Goal: Check status: Check status

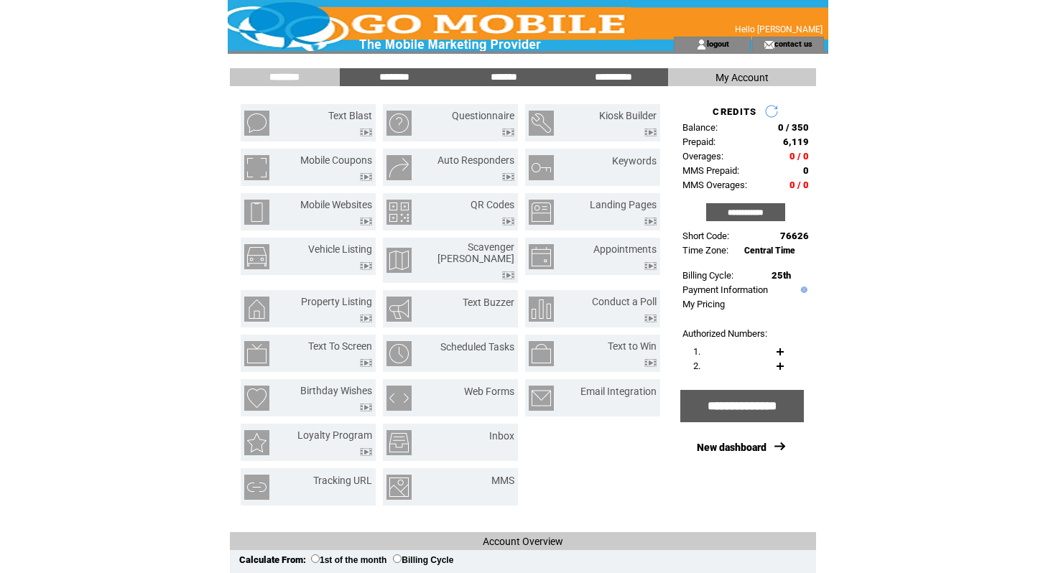
click at [774, 113] on link at bounding box center [771, 111] width 14 height 14
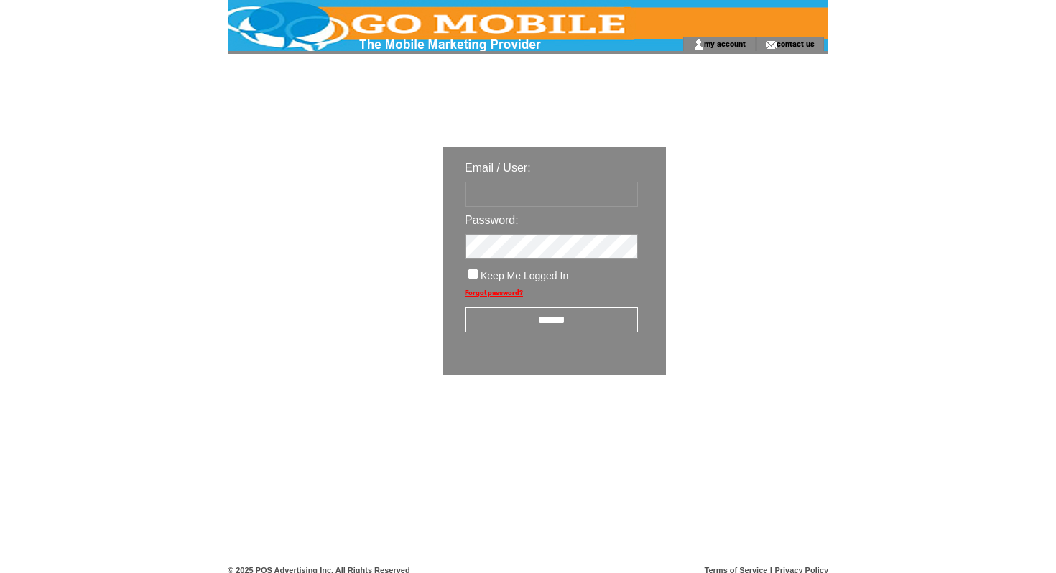
type input "**********"
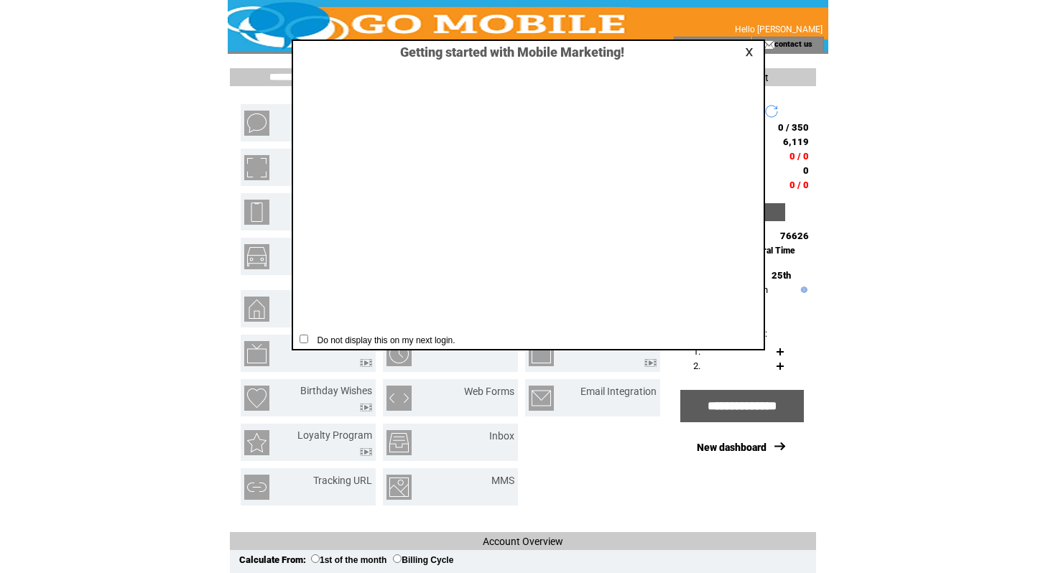
click at [745, 51] on link at bounding box center [751, 51] width 13 height 9
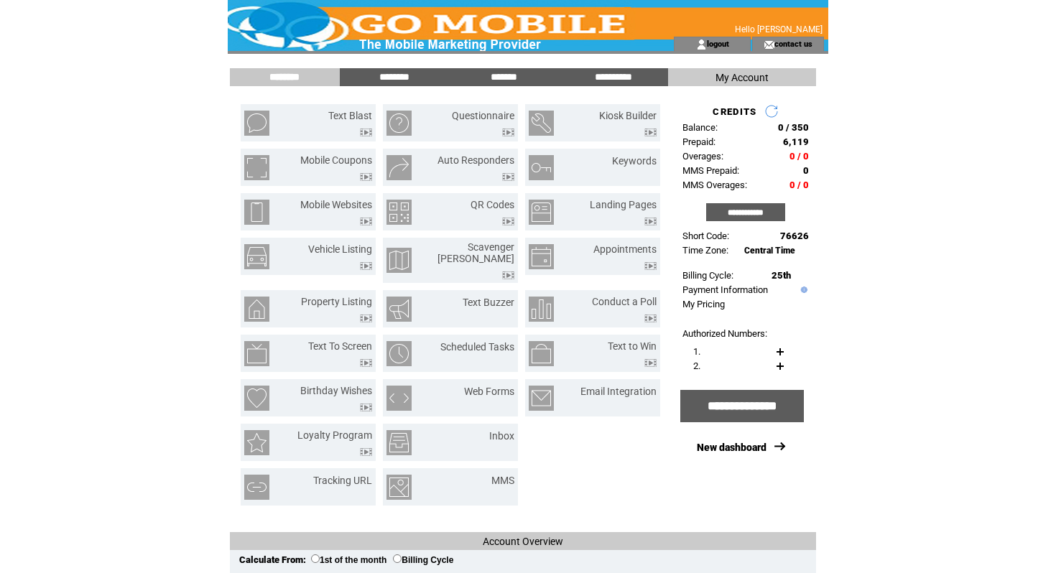
click at [771, 108] on link at bounding box center [771, 111] width 14 height 14
